Goal: Information Seeking & Learning: Learn about a topic

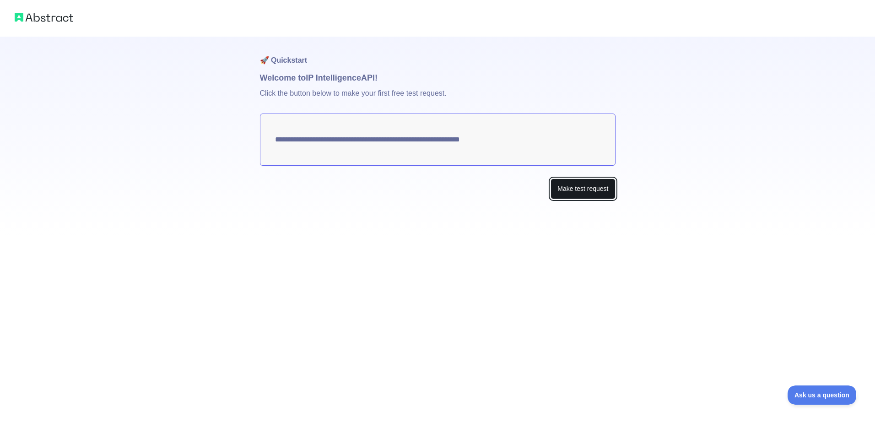
click at [593, 186] on button "Make test request" at bounding box center [582, 188] width 65 height 21
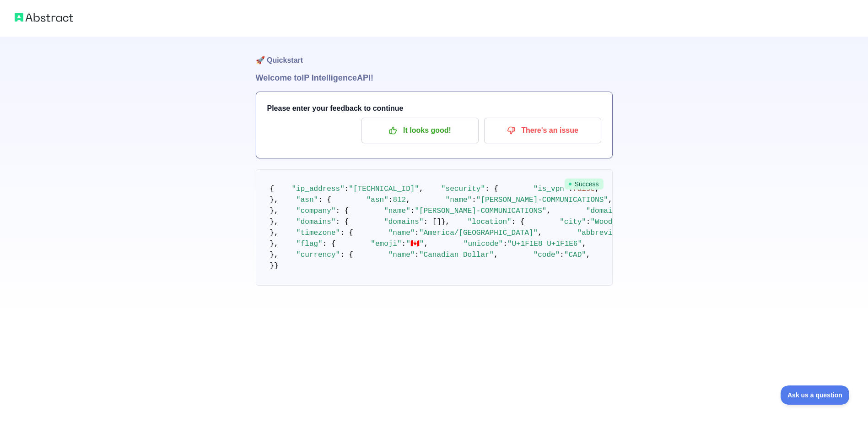
scroll to position [207, 0]
click at [46, 19] on img at bounding box center [44, 17] width 59 height 13
click at [51, 19] on img at bounding box center [44, 17] width 59 height 13
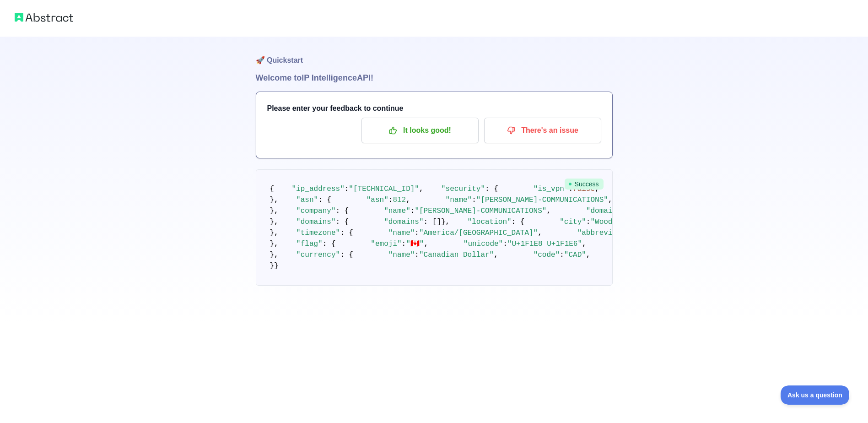
click at [292, 62] on h1 "🚀 Quickstart" at bounding box center [434, 54] width 357 height 35
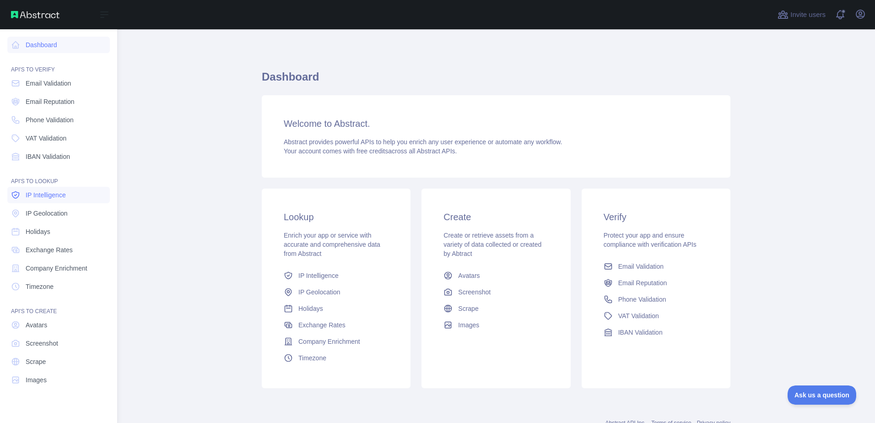
click at [55, 194] on span "IP Intelligence" at bounding box center [46, 194] width 40 height 9
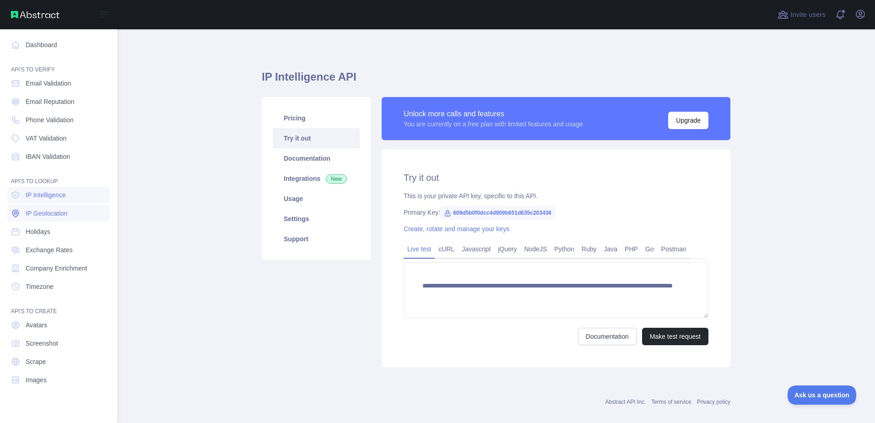
click at [82, 216] on link "IP Geolocation" at bounding box center [58, 213] width 102 height 16
click at [14, 51] on link "Dashboard" at bounding box center [58, 45] width 102 height 16
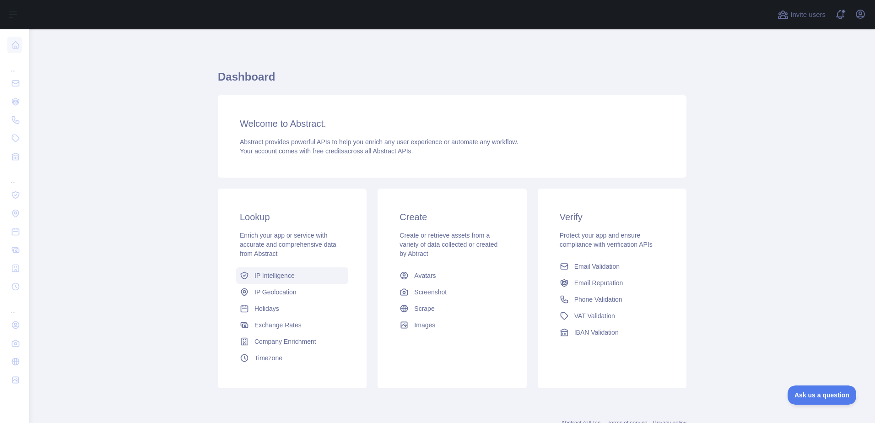
click at [289, 274] on span "IP Intelligence" at bounding box center [274, 275] width 40 height 9
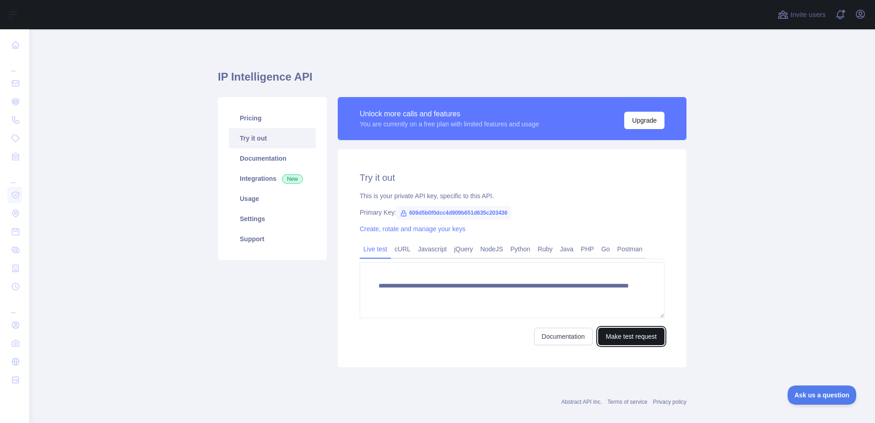
click at [610, 338] on button "Make test request" at bounding box center [631, 336] width 66 height 17
